Goal: Information Seeking & Learning: Learn about a topic

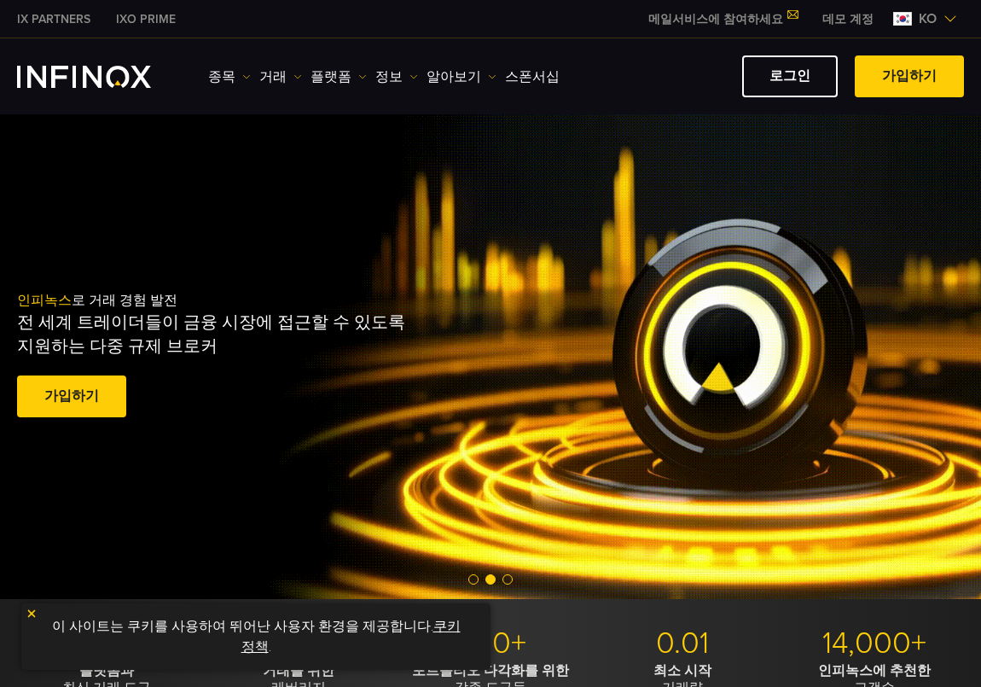
click at [113, 80] on img "INFINOX Logo" at bounding box center [84, 77] width 134 height 22
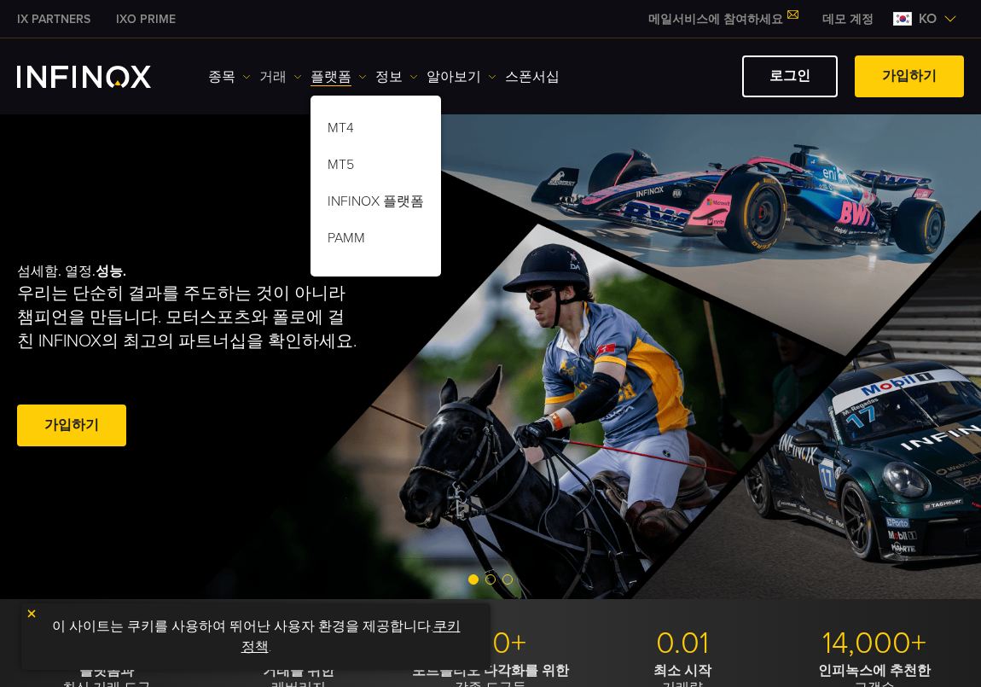
click at [294, 74] on img at bounding box center [298, 77] width 9 height 9
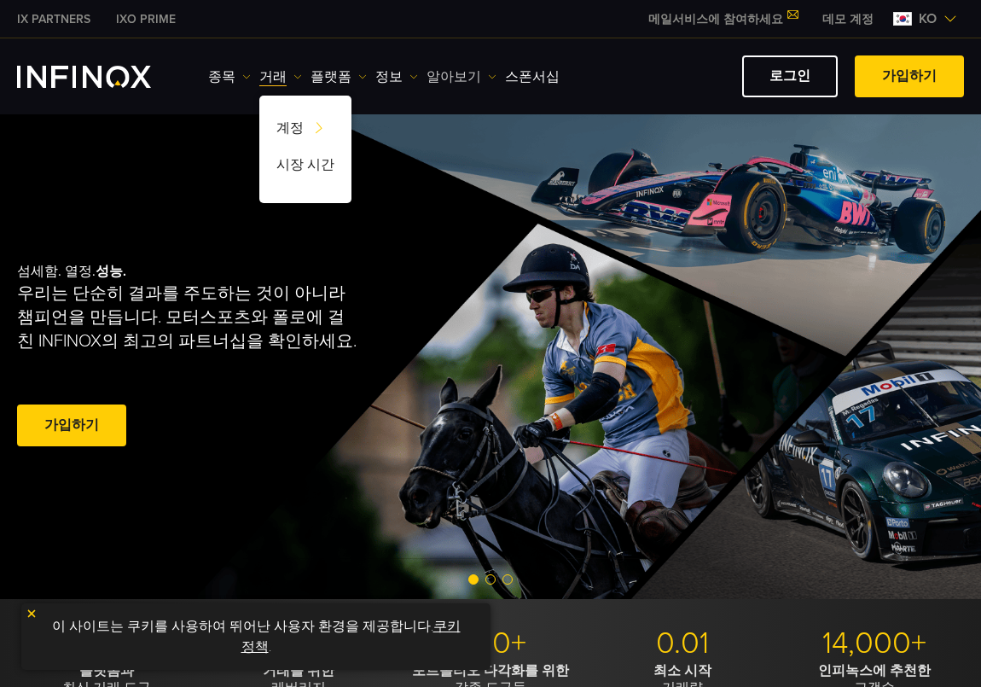
click at [488, 73] on img at bounding box center [492, 77] width 9 height 9
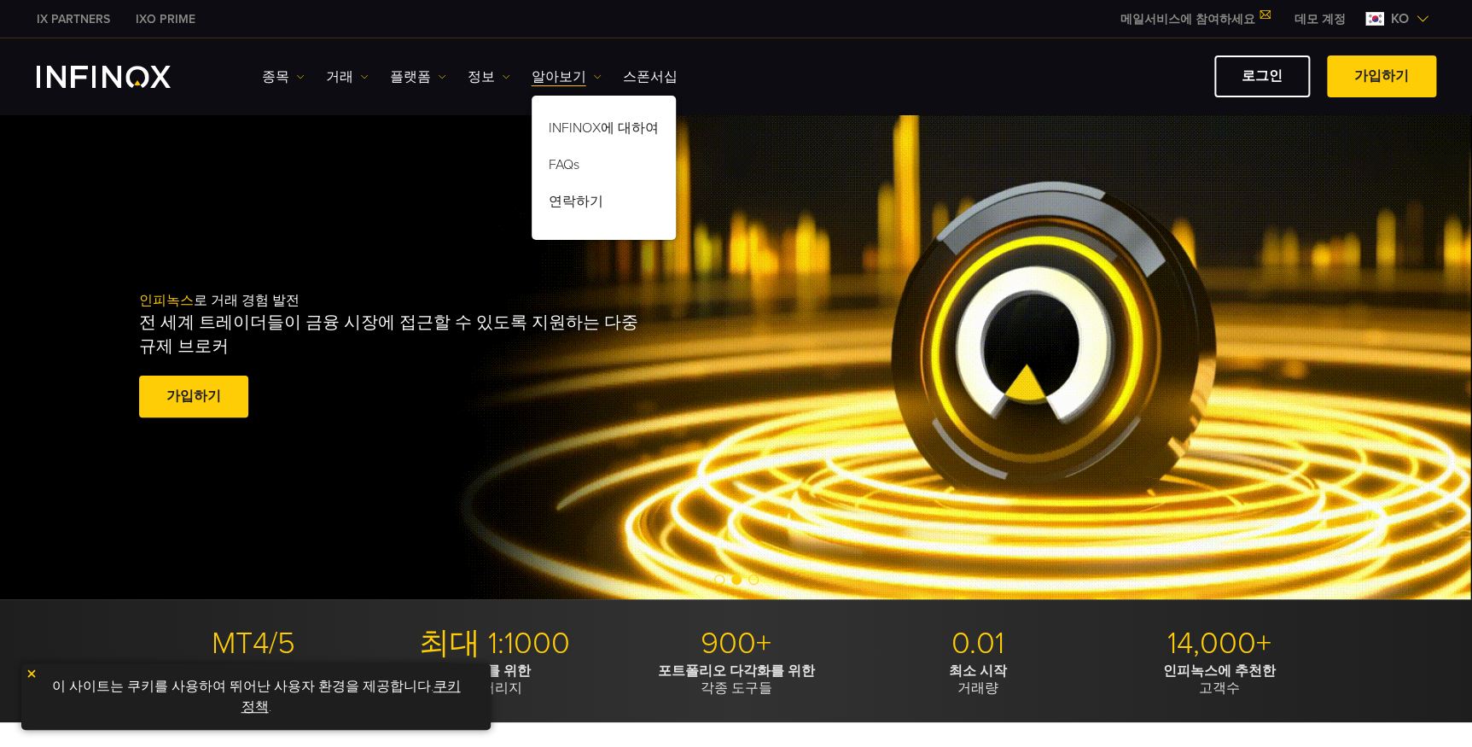
click at [696, 11] on div "IX PARTNERS IXO PRIME 메일서비스에 참여하세요 IX Daily와 투자 기회를 놓치지마세요! 지금 참여하세요! 조건 및 약관" at bounding box center [736, 19] width 1399 height 38
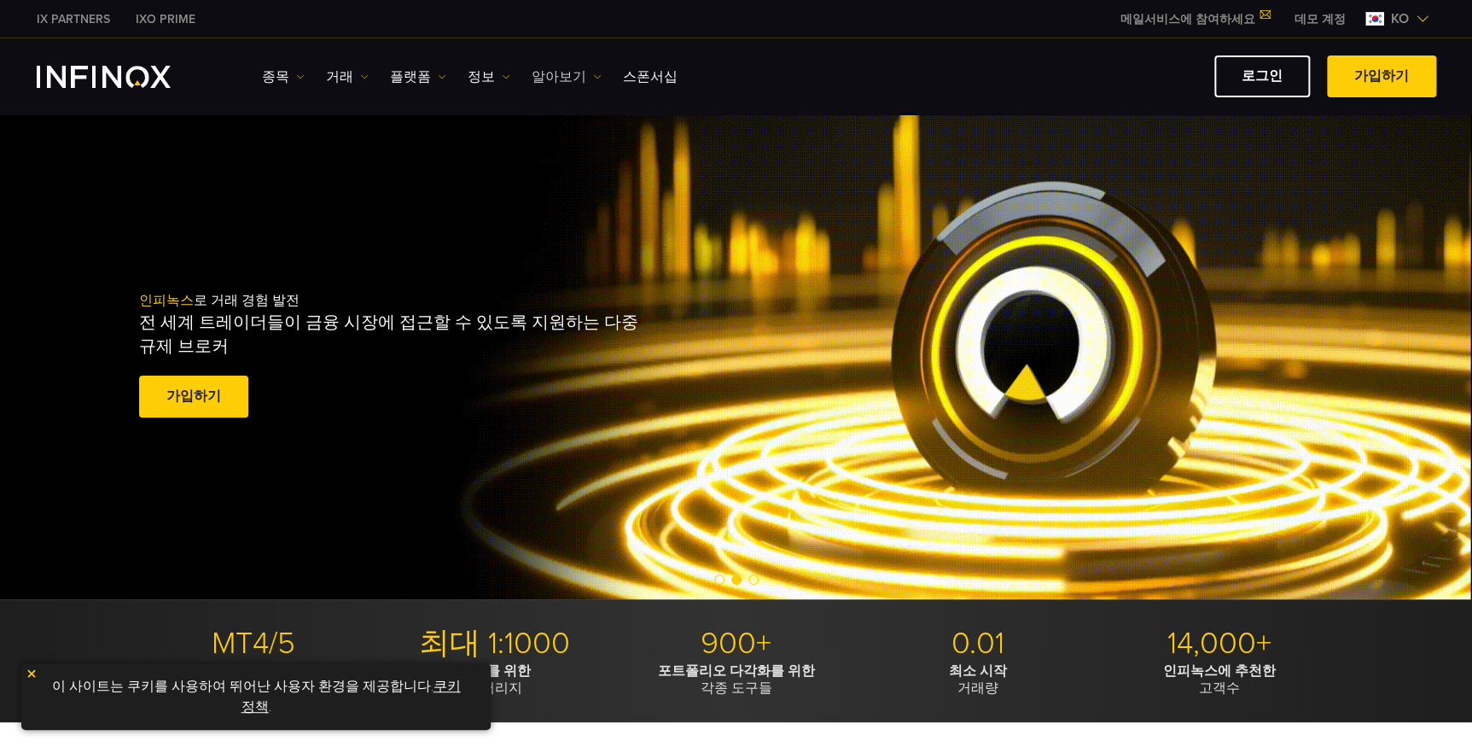
click at [593, 79] on img at bounding box center [597, 77] width 9 height 9
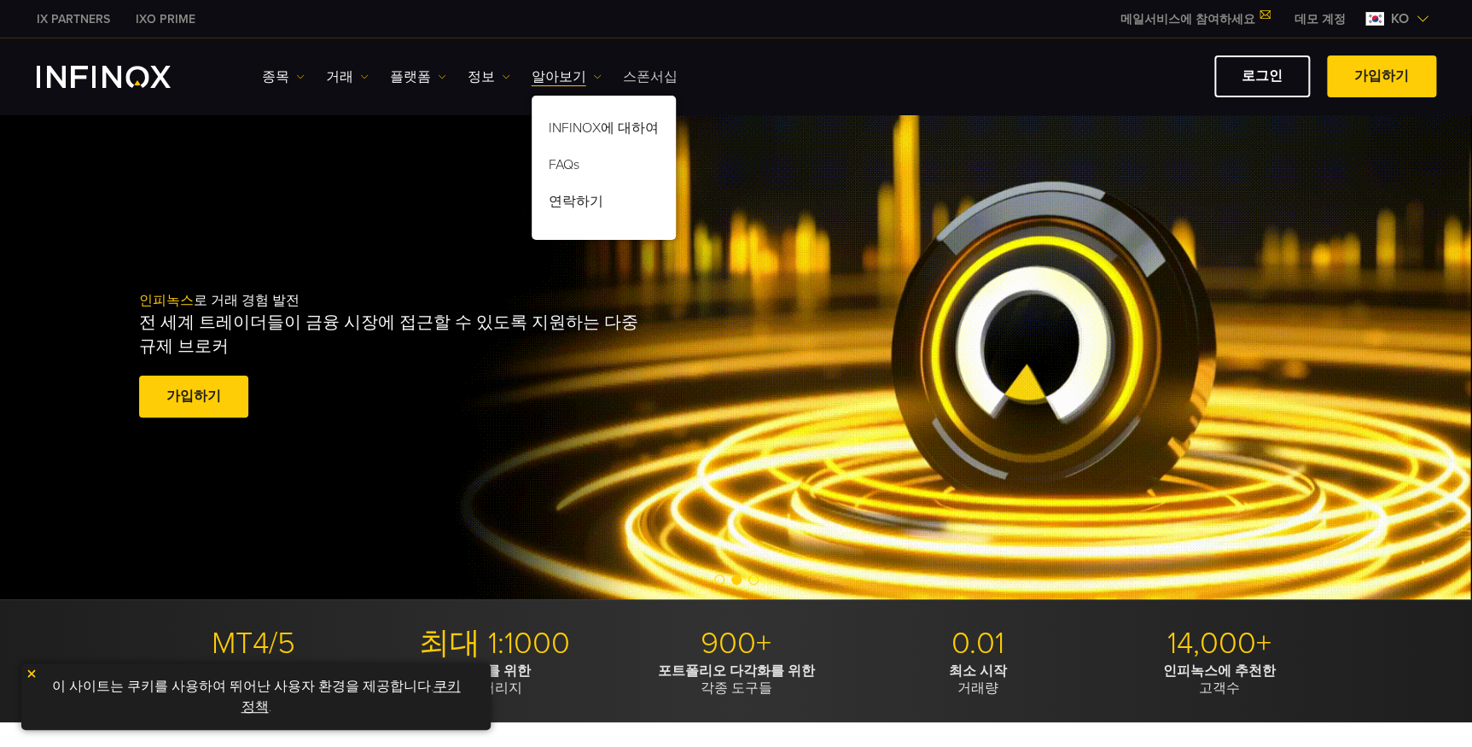
drag, startPoint x: 640, startPoint y: 73, endPoint x: 656, endPoint y: 73, distance: 16.2
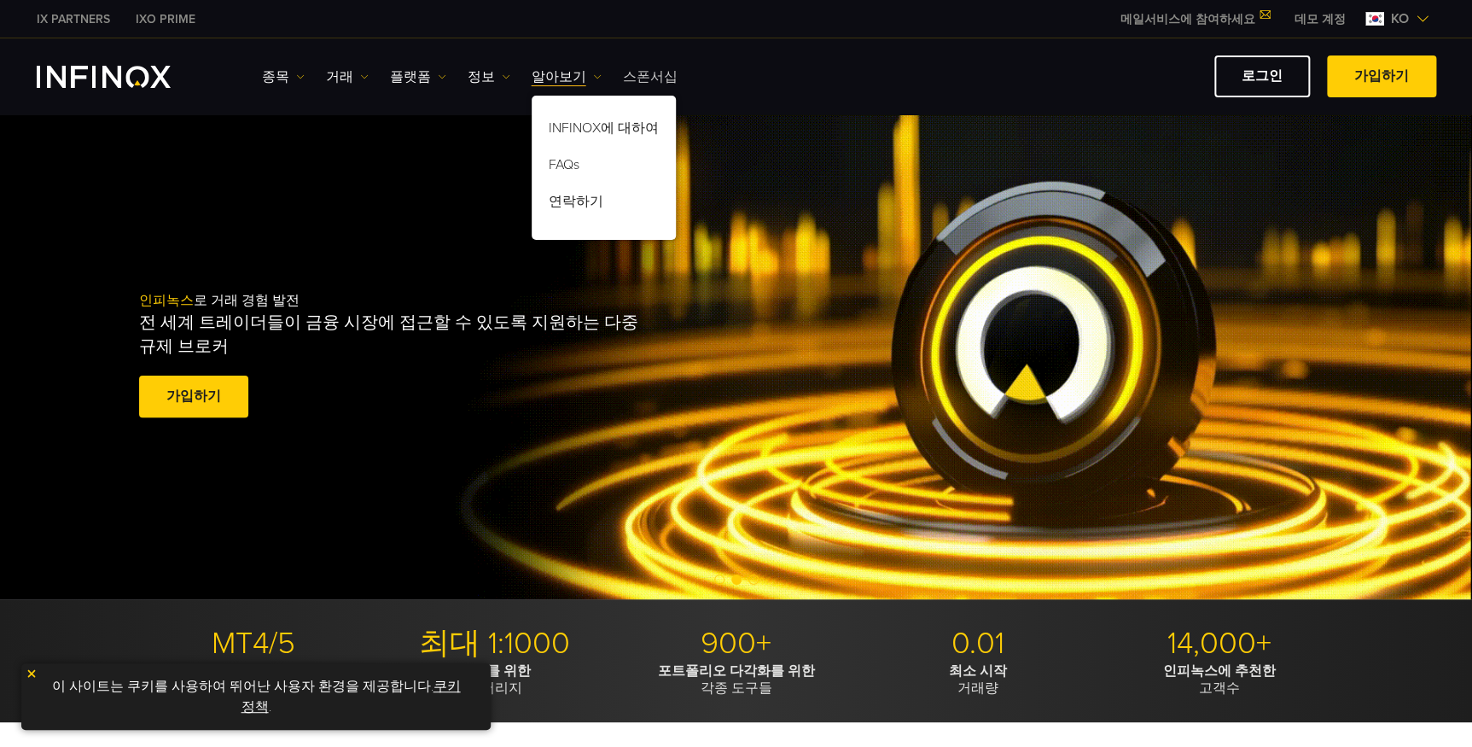
click at [640, 73] on link "스폰서십" at bounding box center [650, 77] width 55 height 20
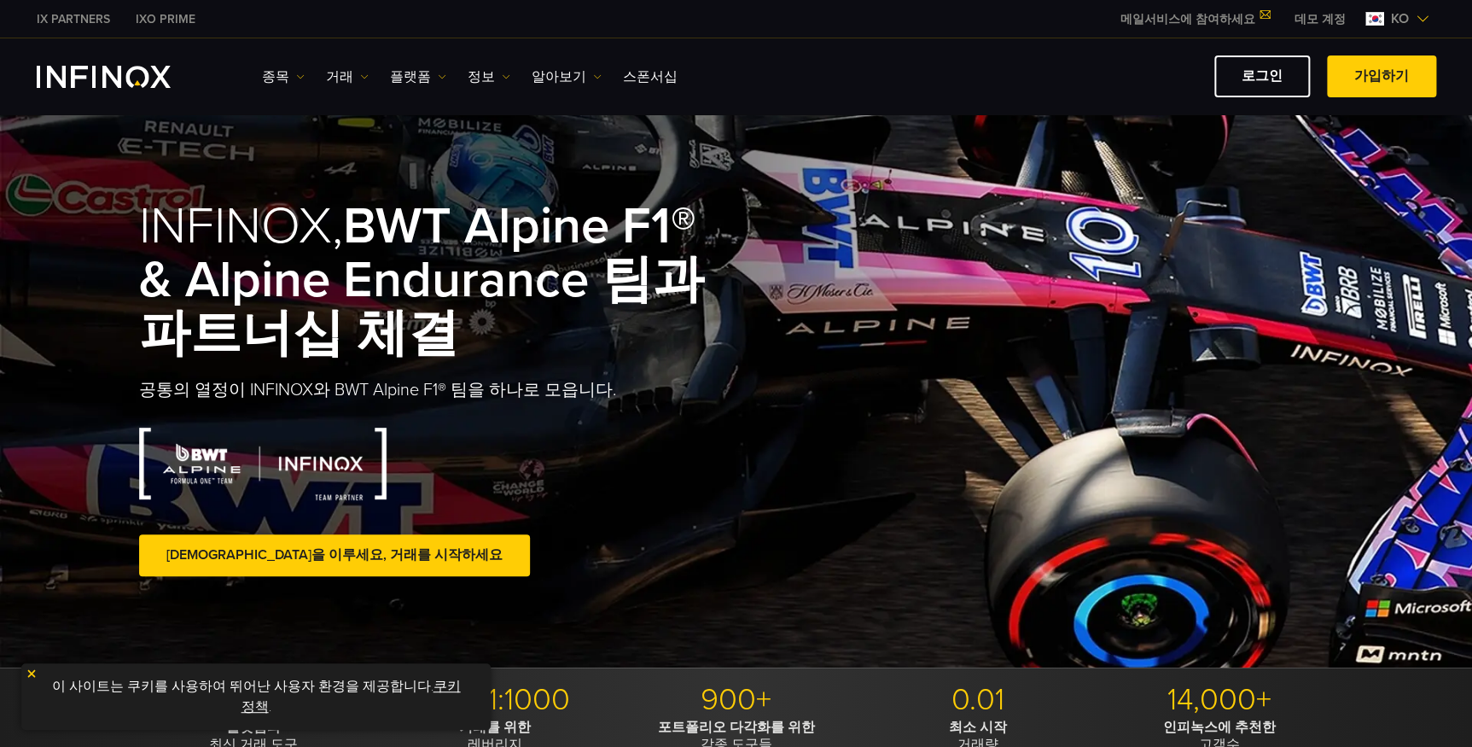
drag, startPoint x: 504, startPoint y: 233, endPoint x: 515, endPoint y: 241, distance: 14.0
click at [515, 241] on strong "BWT Alpine F1® & Alpine Endurance 팀과 파트너십 체결" at bounding box center [421, 279] width 565 height 169
click at [544, 268] on strong "BWT Alpine F1® & Alpine Endurance 팀과 파트너십 체결" at bounding box center [421, 279] width 565 height 169
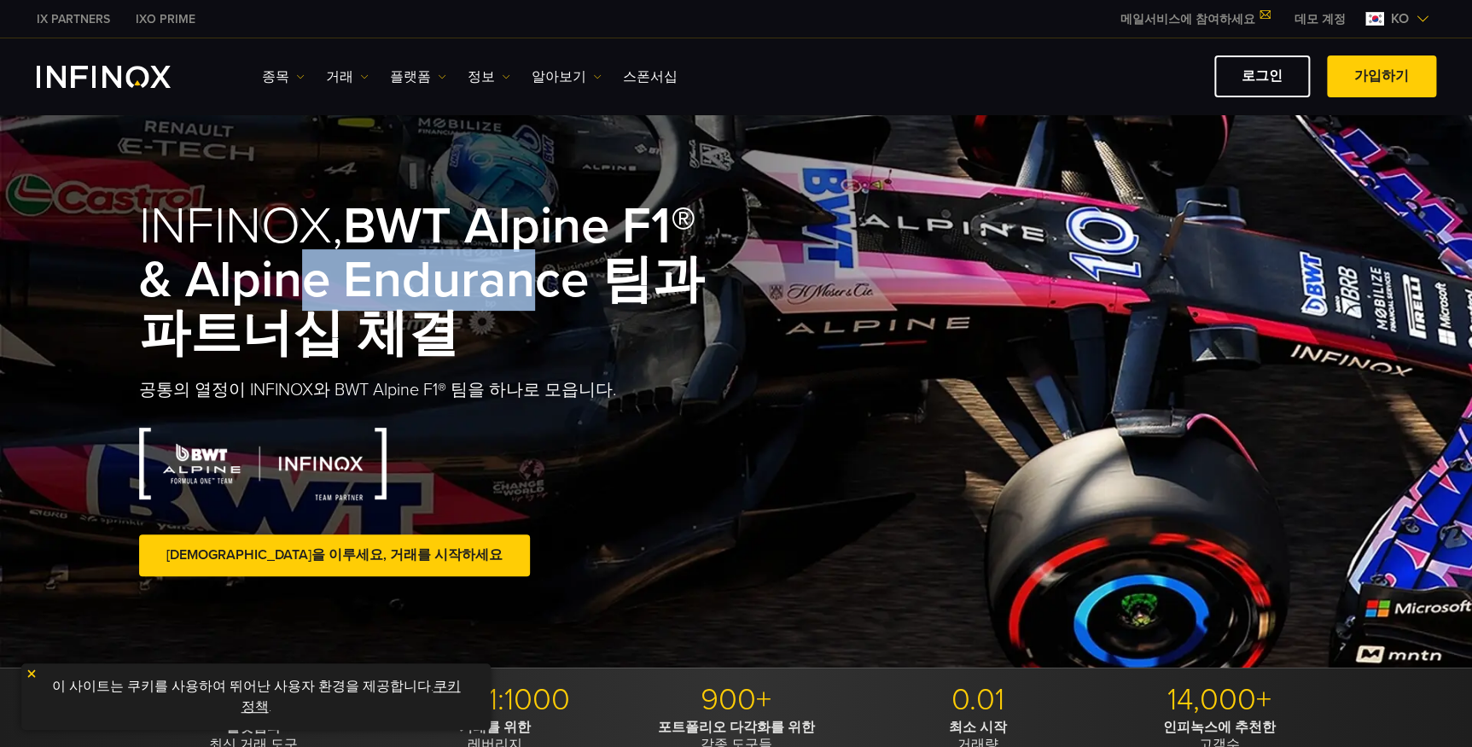
drag, startPoint x: 414, startPoint y: 292, endPoint x: 293, endPoint y: 292, distance: 121.2
click at [293, 292] on strong "BWT Alpine F1® & Alpine Endurance 팀과 파트너십 체결" at bounding box center [421, 279] width 565 height 169
drag, startPoint x: 293, startPoint y: 292, endPoint x: 540, endPoint y: 292, distance: 247.5
click at [540, 292] on strong "BWT Alpine F1® & Alpine Endurance 팀과 파트너십 체결" at bounding box center [421, 279] width 565 height 169
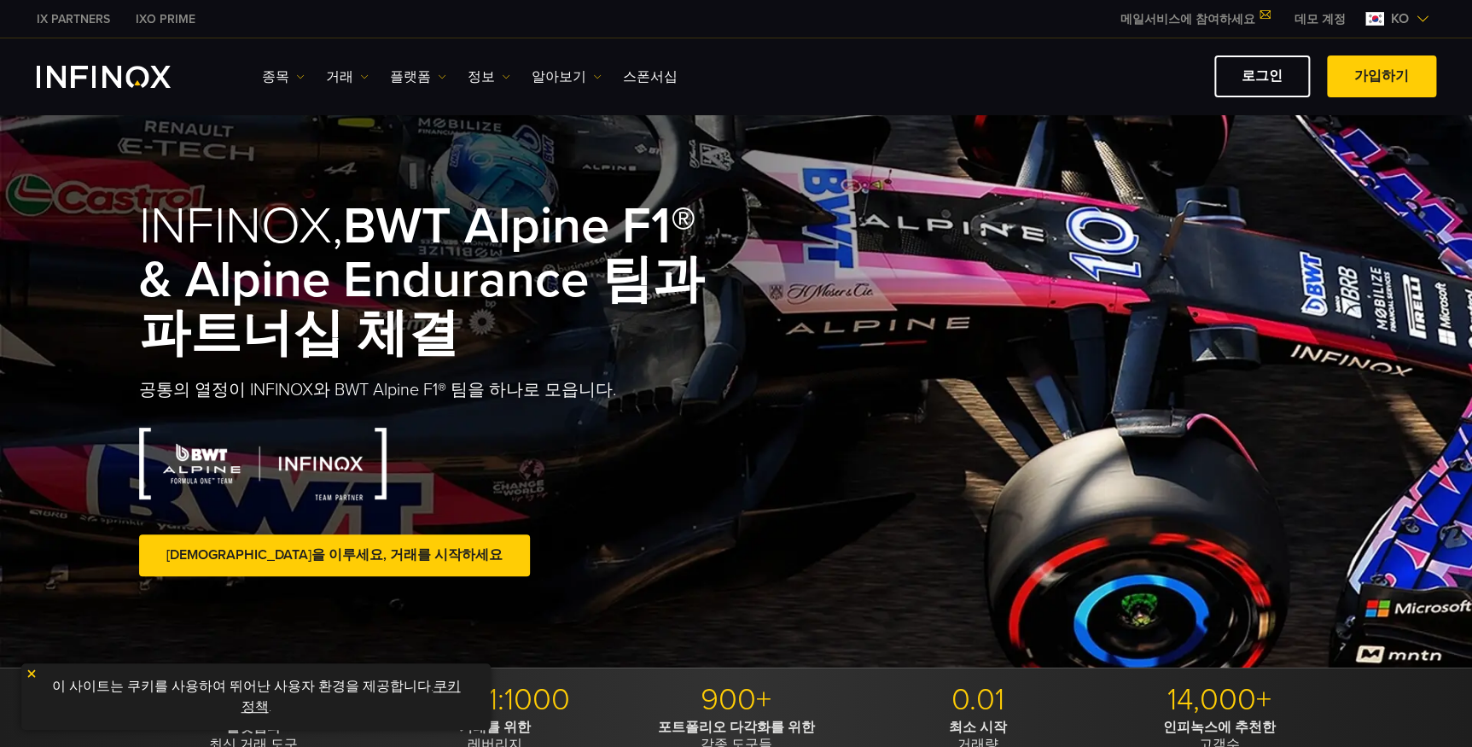
click at [835, 39] on div "종목 기업 계정" at bounding box center [736, 76] width 1472 height 76
click at [656, 32] on div "IX PARTNERS IXO PRIME 메일서비스에 참여하세요 IX Daily와 투자 기회를 놓치지마세요! 지금 참여하세요! 조건 및 약관" at bounding box center [736, 19] width 1399 height 38
drag, startPoint x: 130, startPoint y: 221, endPoint x: 552, endPoint y: 360, distance: 444.7
click at [552, 361] on div "INFINOX, BWT Alpine F1® & Alpine Endurance 팀과 파트너십 체결 공통의 열정이 INFINOX와 BWT Alpi…" at bounding box center [736, 390] width 1472 height 553
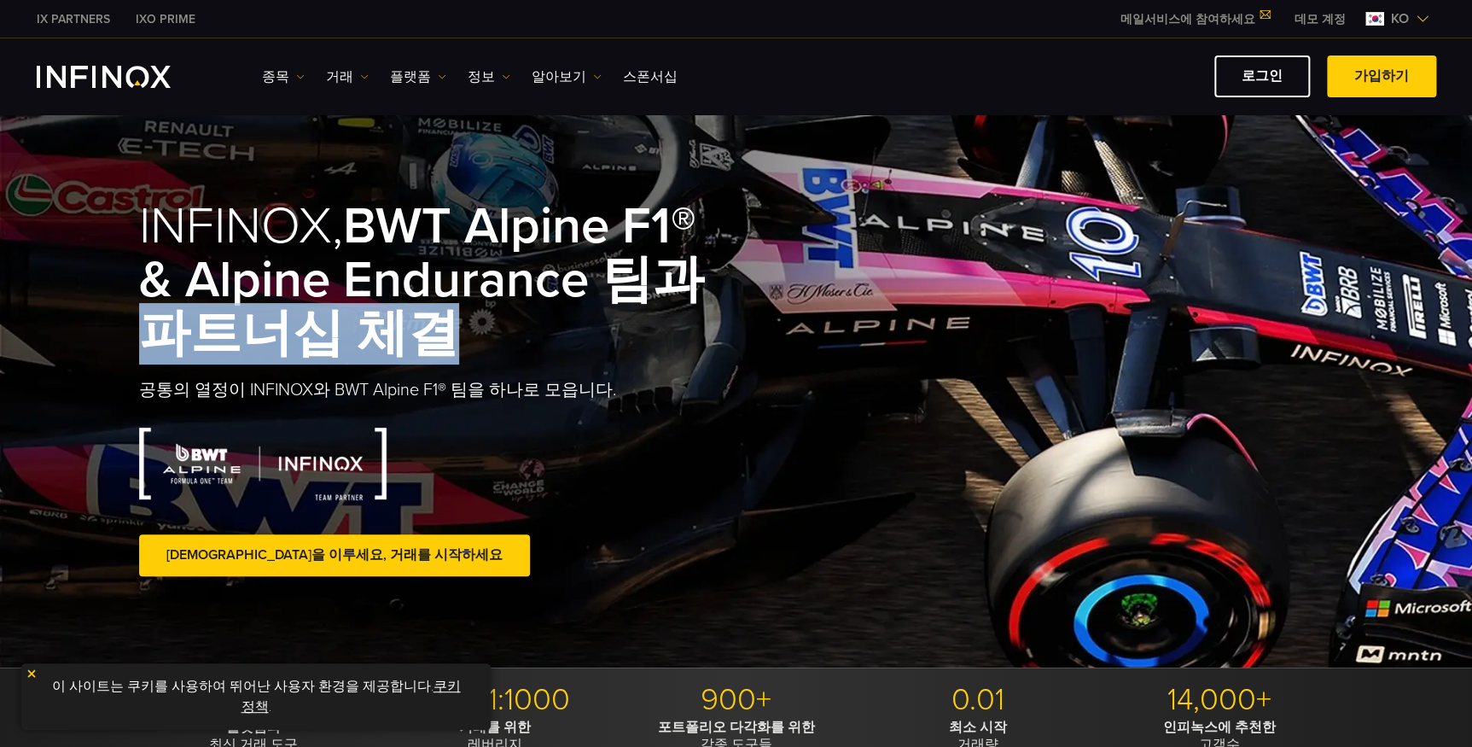
drag, startPoint x: 143, startPoint y: 338, endPoint x: 439, endPoint y: 356, distance: 296.6
click at [439, 356] on h1 "INFINOX, BWT Alpine F1® & Alpine Endurance 팀과 파트너십 체결" at bounding box center [437, 280] width 597 height 161
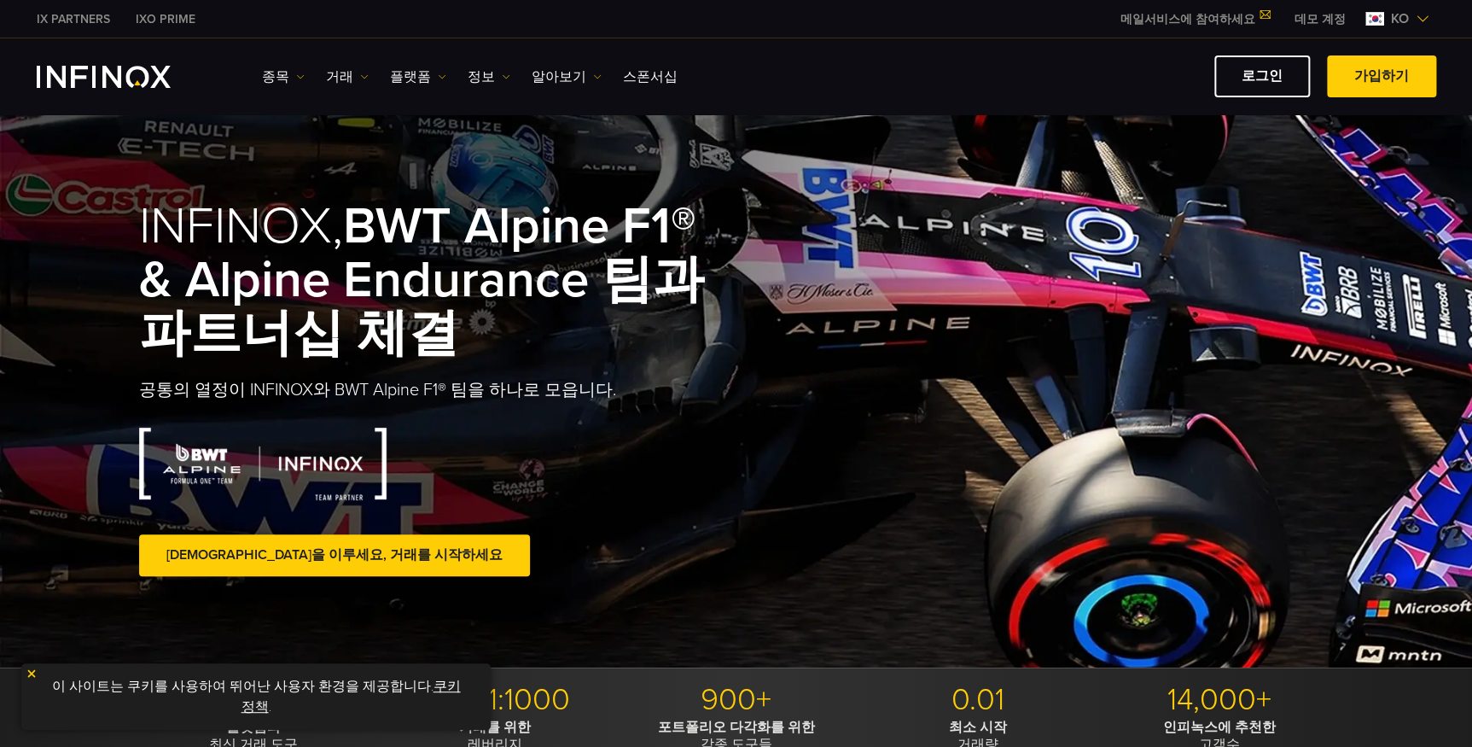
click at [965, 457] on div "INFINOX, BWT Alpine F1® & Alpine Endurance 팀과 파트너십 체결 공통의 열정이 INFINOX와 BWT Alpi…" at bounding box center [736, 390] width 1229 height 553
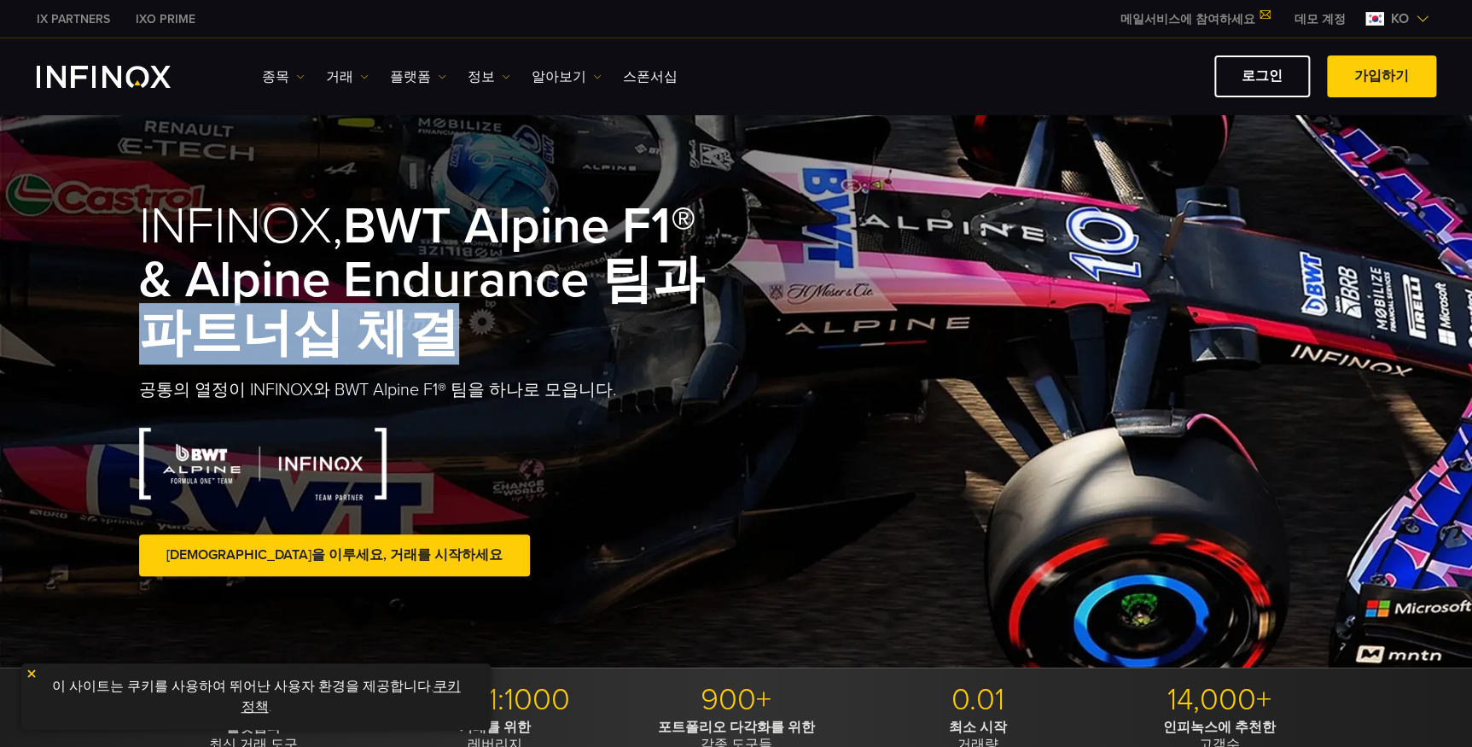
drag, startPoint x: 123, startPoint y: 333, endPoint x: 473, endPoint y: 358, distance: 350.7
click at [473, 358] on div "INFINOX, BWT Alpine F1® & Alpine Endurance 팀과 파트너십 체결 공통의 열정이 INFINOX와 BWT Alpi…" at bounding box center [736, 390] width 1229 height 553
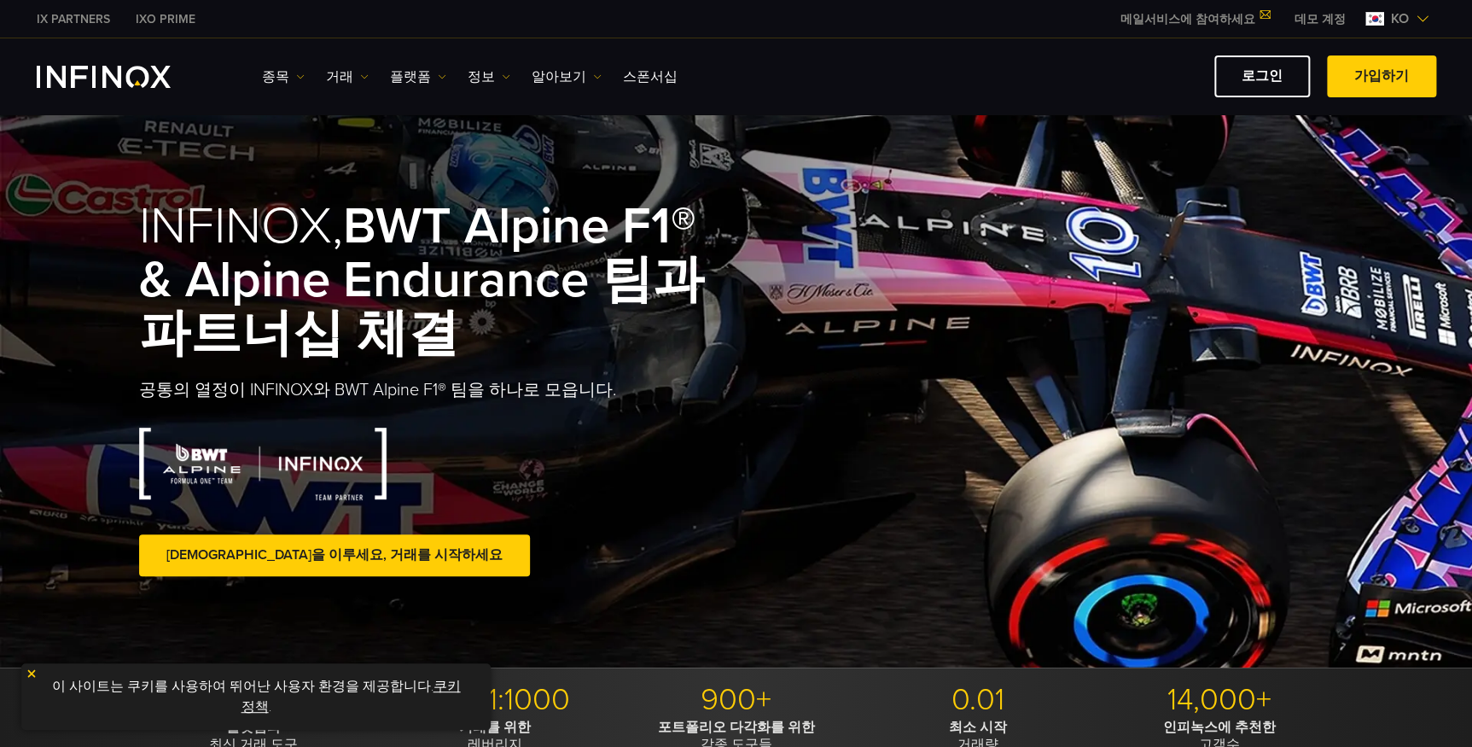
click at [848, 366] on div "INFINOX, BWT Alpine F1® & Alpine Endurance 팀과 파트너십 체결 공통의 열정이 INFINOX와 BWT Alpi…" at bounding box center [736, 390] width 1229 height 553
